Goal: Transaction & Acquisition: Purchase product/service

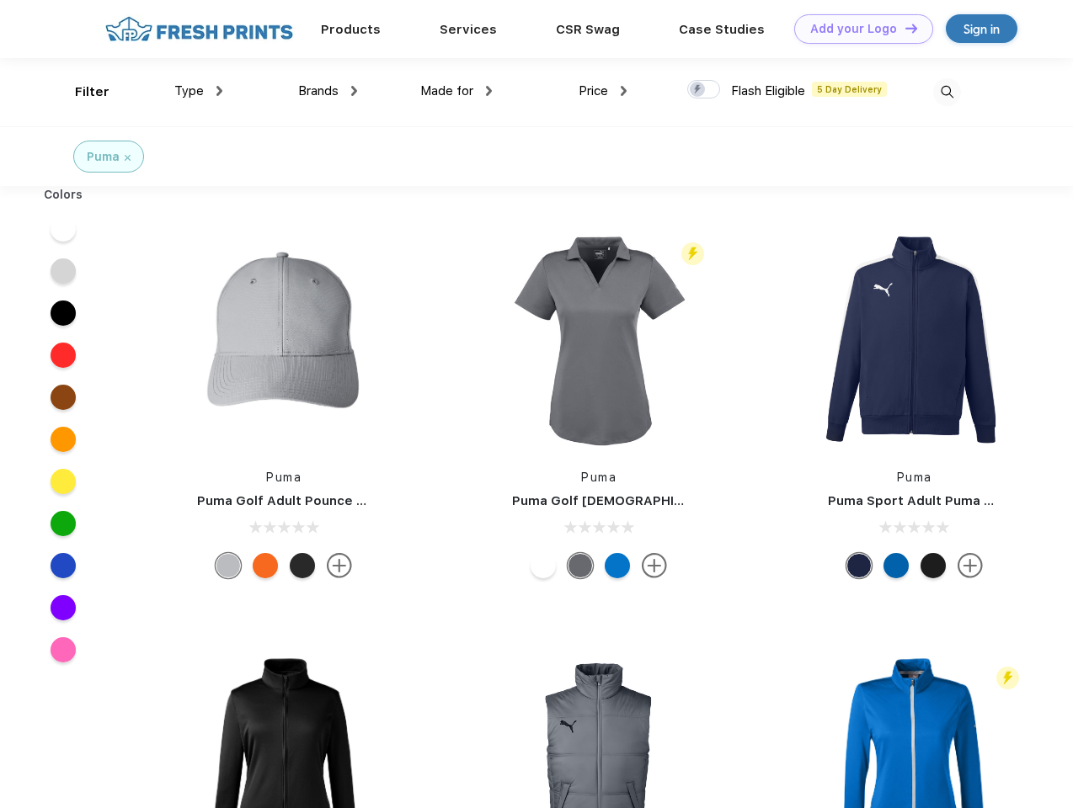
click at [857, 29] on link "Add your Logo Design Tool" at bounding box center [863, 28] width 139 height 29
click at [0, 0] on div "Design Tool" at bounding box center [0, 0] width 0 height 0
click at [903, 28] on link "Add your Logo Design Tool" at bounding box center [863, 28] width 139 height 29
click at [81, 92] on div "Filter" at bounding box center [92, 92] width 35 height 19
click at [199, 91] on span "Type" at bounding box center [188, 90] width 29 height 15
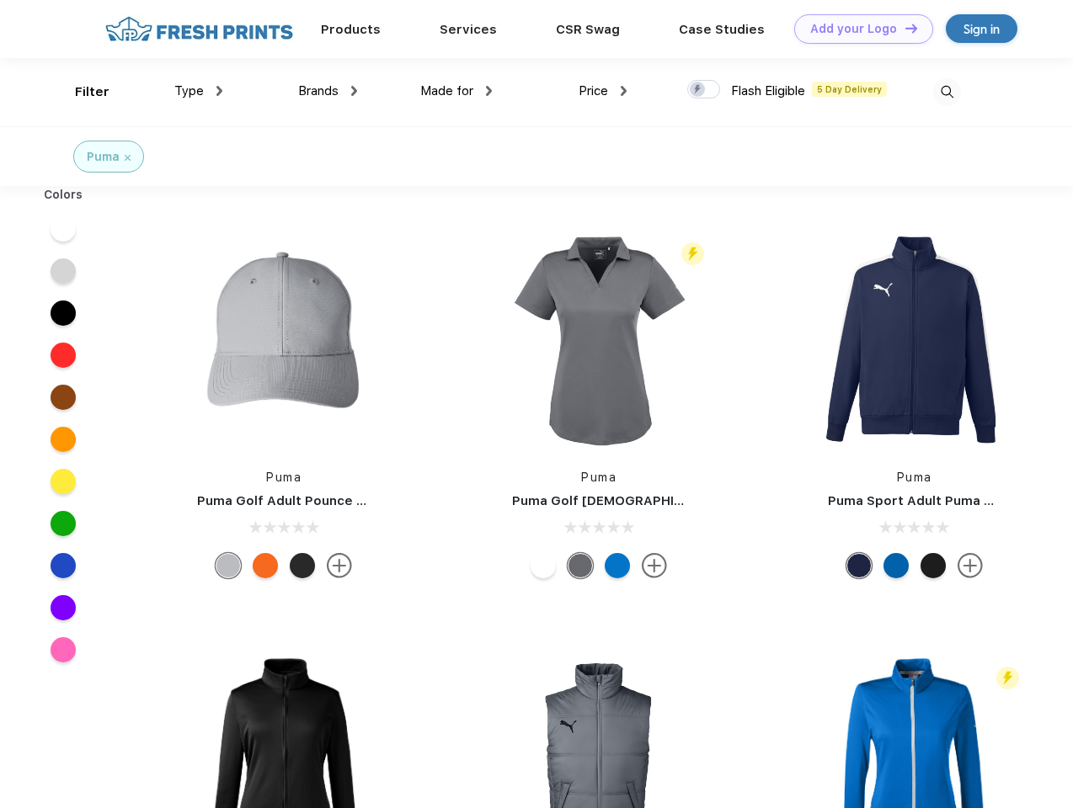
click at [328, 91] on span "Brands" at bounding box center [318, 90] width 40 height 15
click at [456, 91] on span "Made for" at bounding box center [446, 90] width 53 height 15
click at [603, 91] on span "Price" at bounding box center [592, 90] width 29 height 15
click at [704, 90] on div at bounding box center [703, 89] width 33 height 19
click at [698, 90] on input "checkbox" at bounding box center [692, 84] width 11 height 11
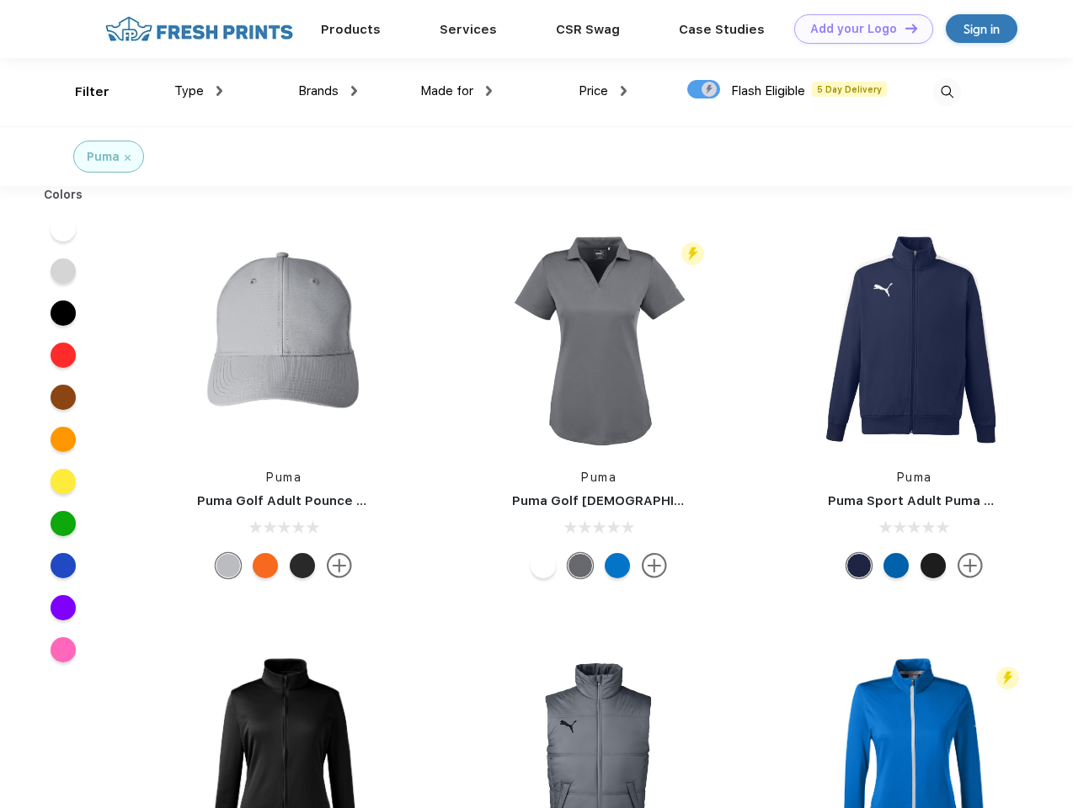
click at [946, 92] on img at bounding box center [947, 92] width 28 height 28
